Goal: Find specific page/section: Find specific page/section

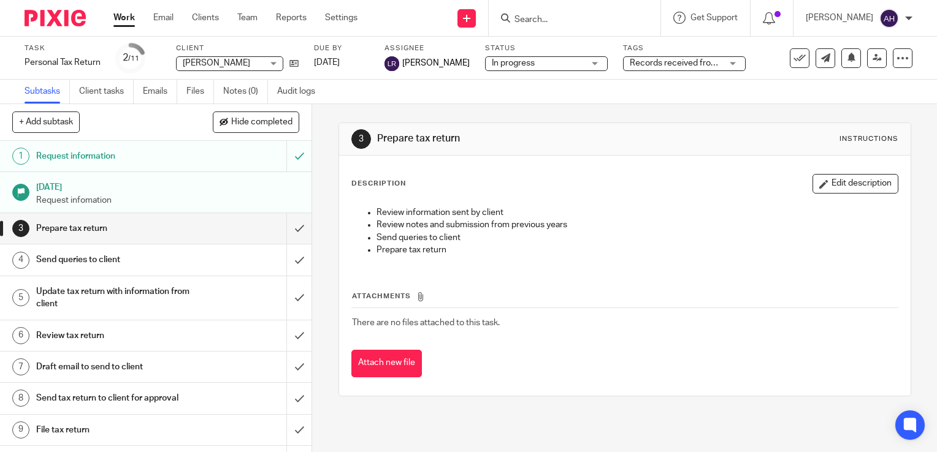
click at [558, 18] on input "Search" at bounding box center [568, 20] width 110 height 11
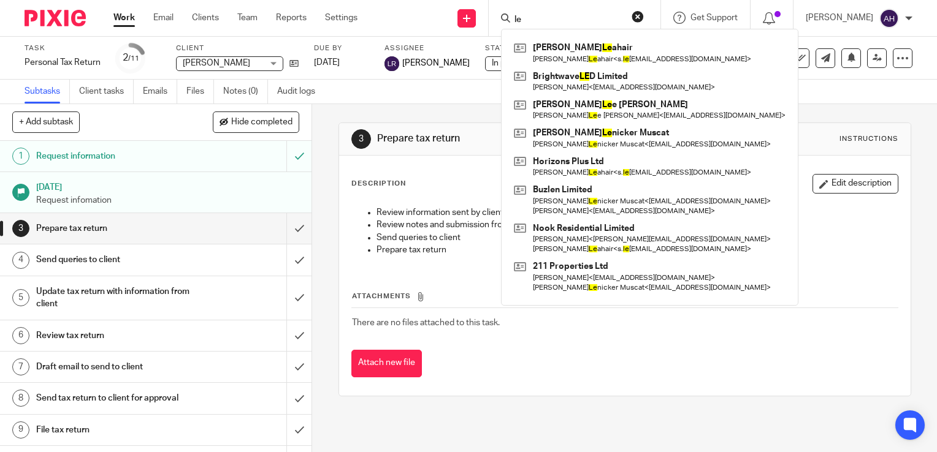
type input "l"
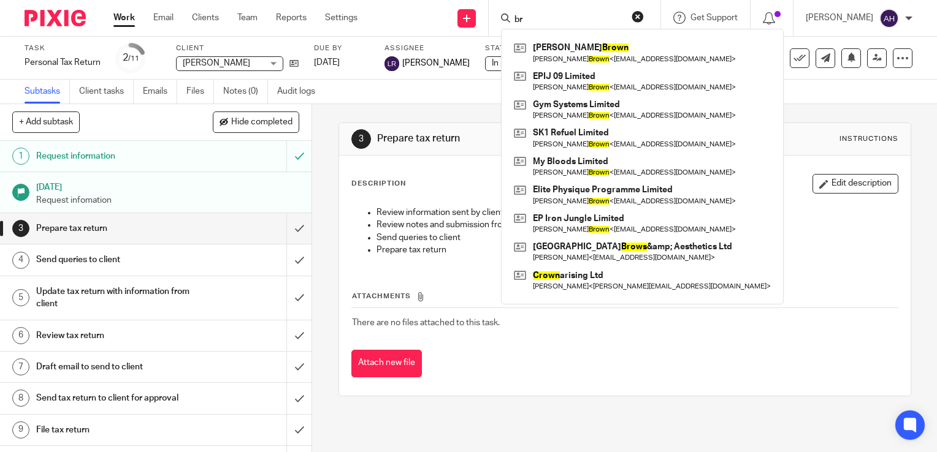
type input "b"
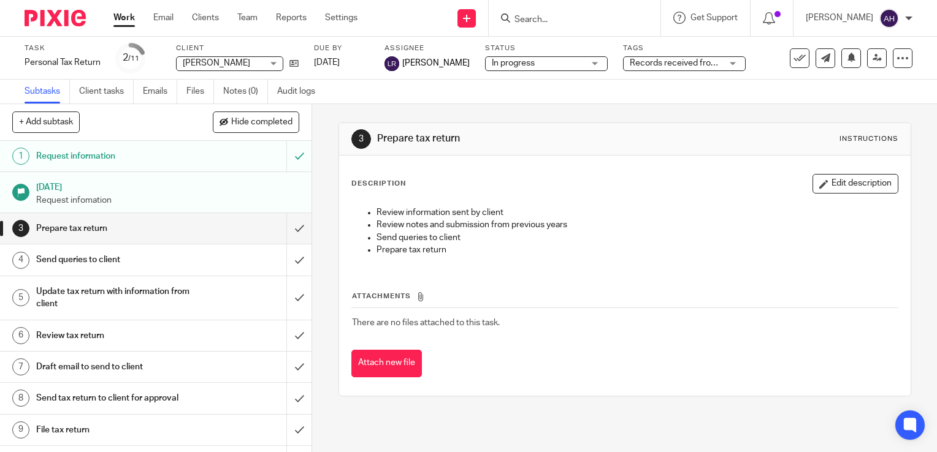
click at [121, 18] on link "Work" at bounding box center [123, 18] width 21 height 12
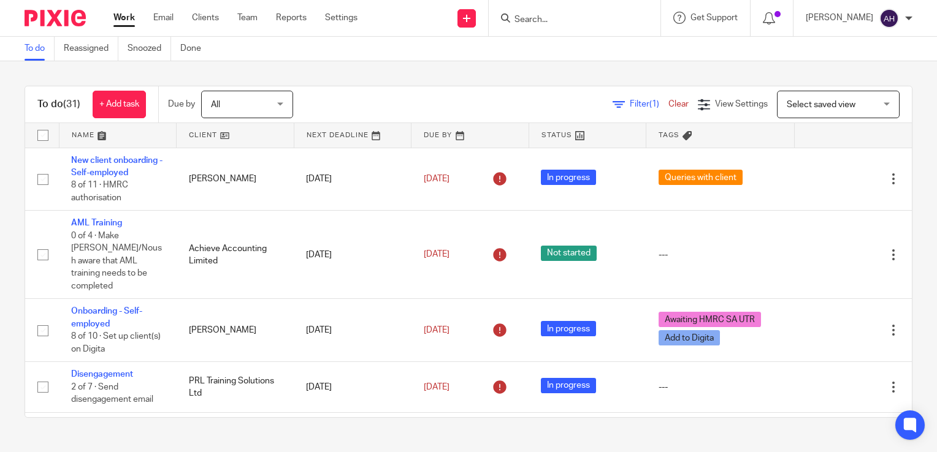
click at [554, 21] on input "Search" at bounding box center [568, 20] width 110 height 11
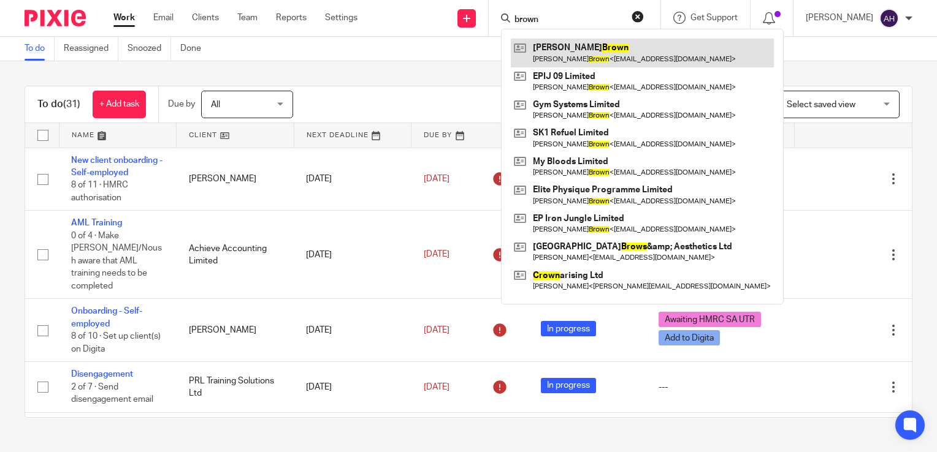
type input "brown"
click at [601, 52] on link at bounding box center [642, 53] width 263 height 28
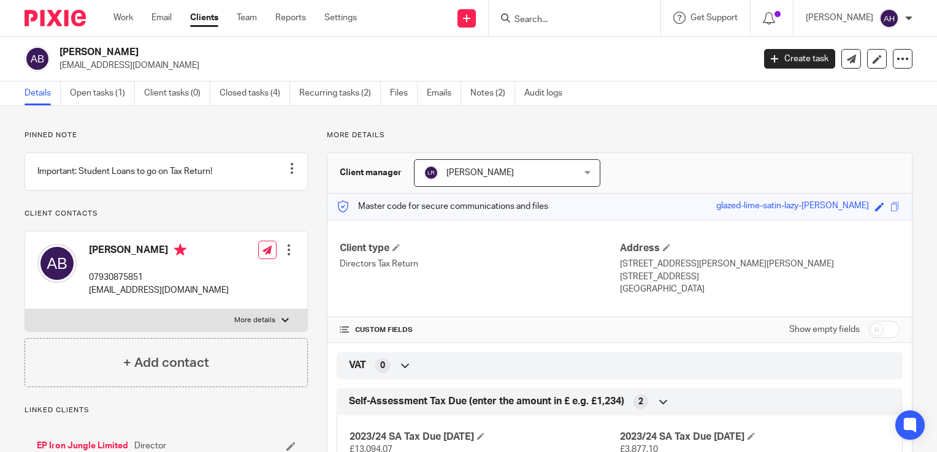
click at [561, 20] on input "Search" at bounding box center [568, 20] width 110 height 11
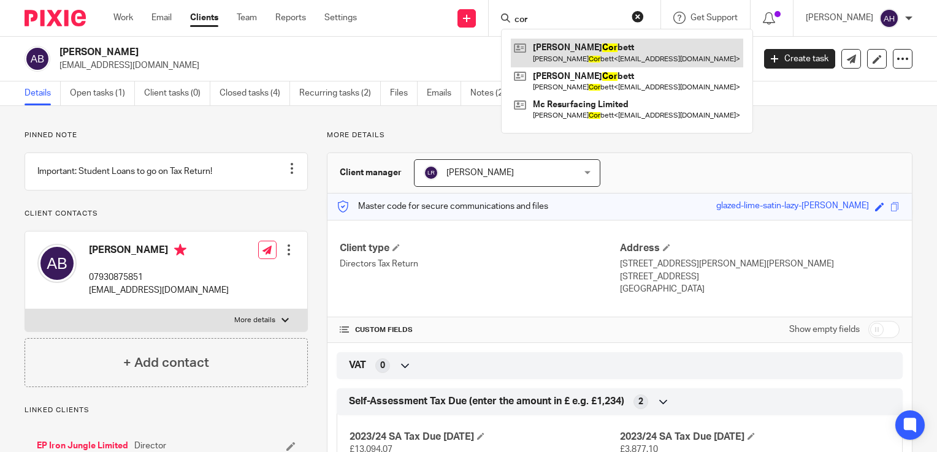
type input "cor"
click at [615, 52] on link at bounding box center [627, 53] width 232 height 28
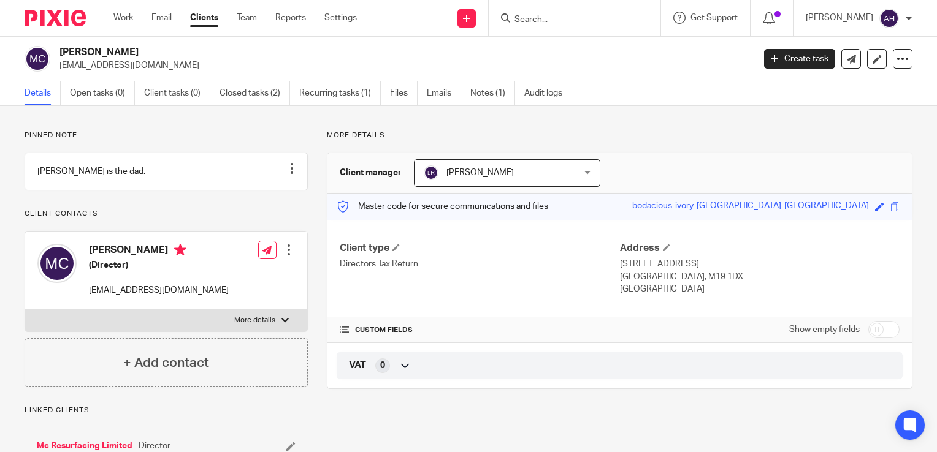
click at [558, 20] on input "Search" at bounding box center [568, 20] width 110 height 11
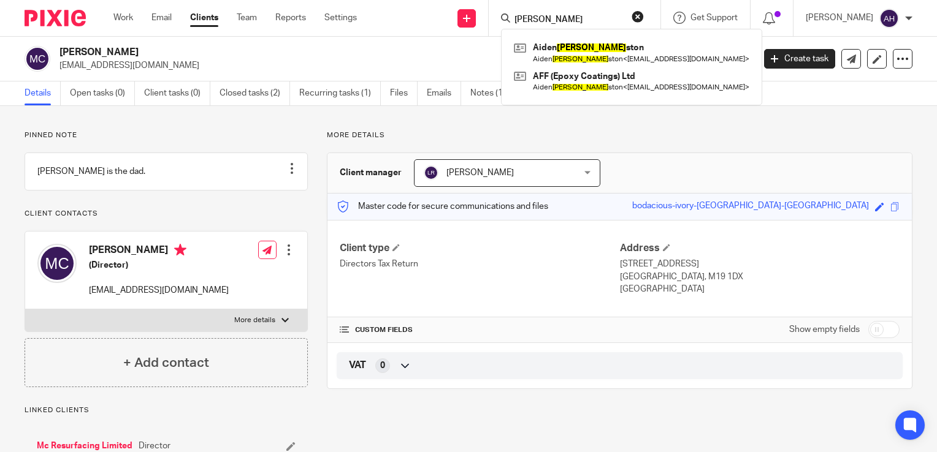
type input "fether"
